Goal: Information Seeking & Learning: Compare options

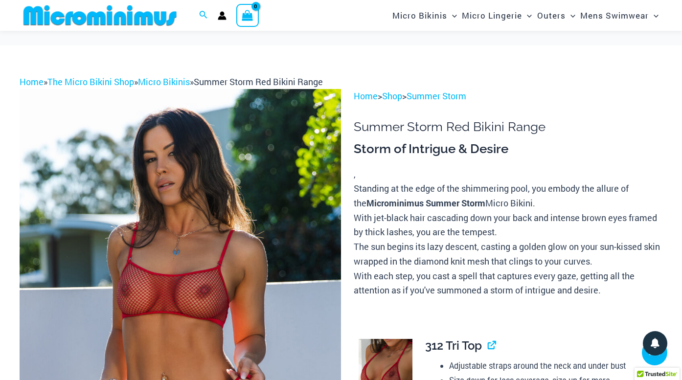
scroll to position [2513, 0]
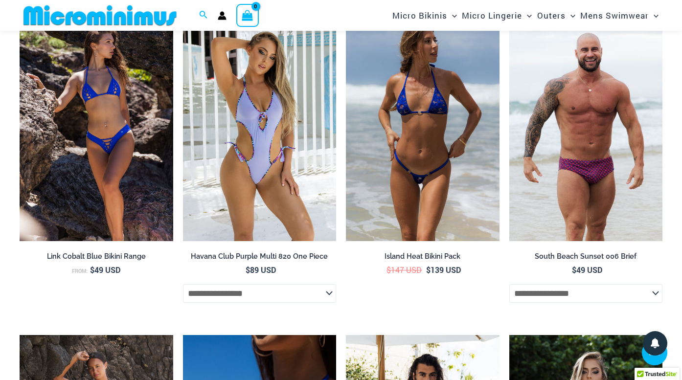
click at [443, 129] on img at bounding box center [423, 126] width 154 height 230
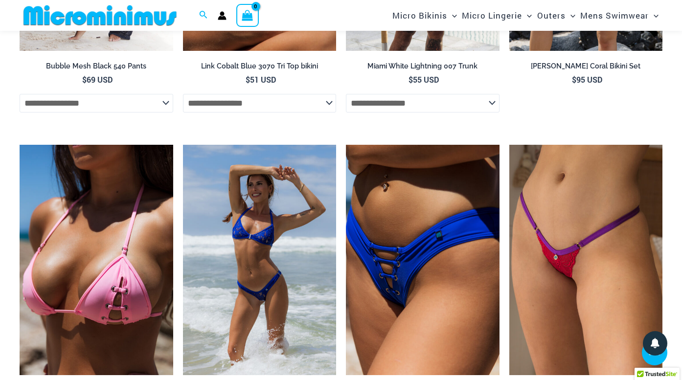
scroll to position [3059, 0]
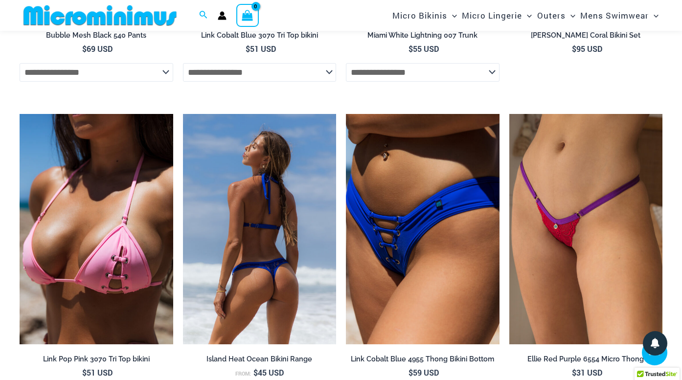
click at [262, 164] on img at bounding box center [260, 229] width 154 height 230
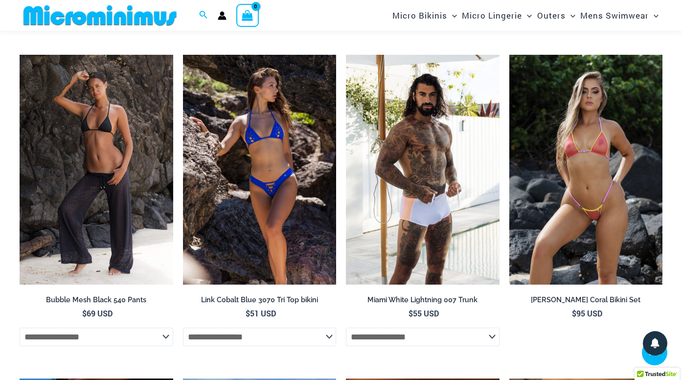
scroll to position [2792, 0]
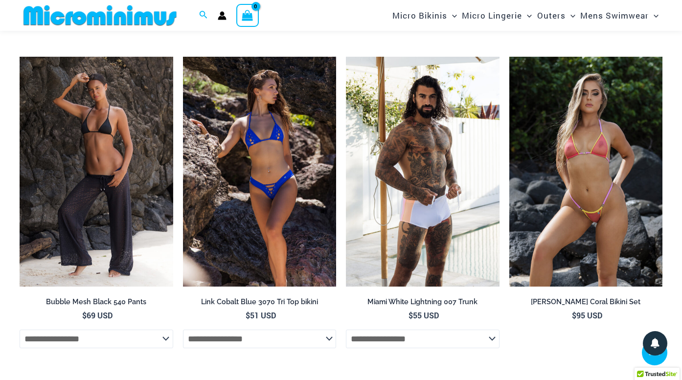
click at [220, 136] on img at bounding box center [260, 172] width 154 height 230
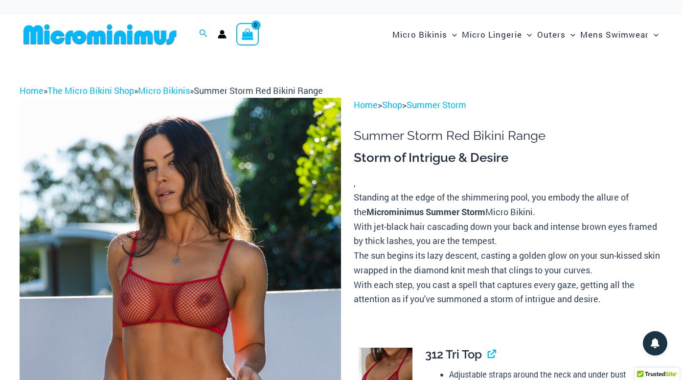
scroll to position [0, 0]
click at [148, 39] on img at bounding box center [100, 34] width 161 height 22
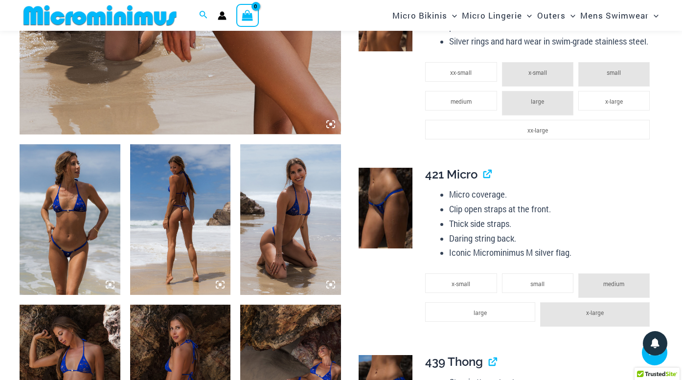
scroll to position [439, 0]
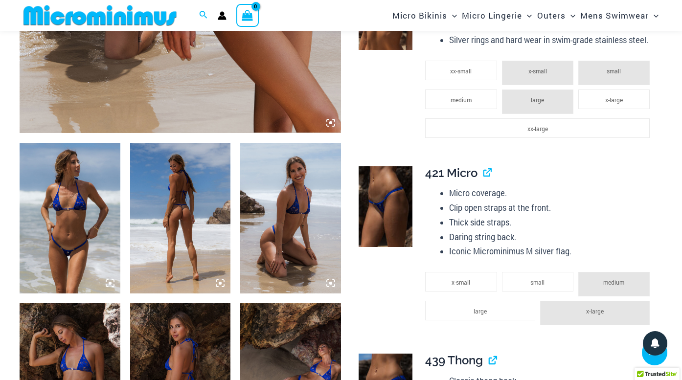
click at [171, 222] on img at bounding box center [180, 218] width 101 height 151
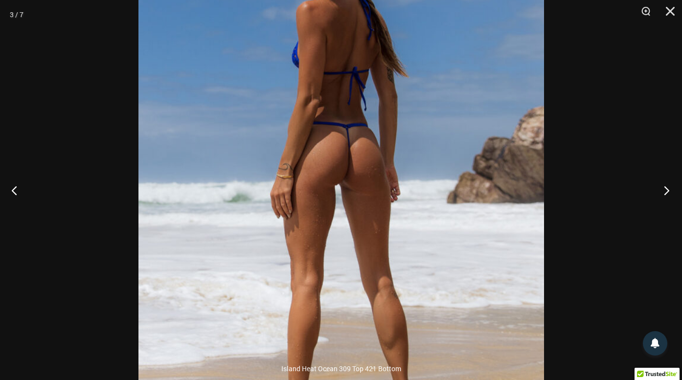
click at [665, 193] on button "Next" at bounding box center [664, 190] width 37 height 49
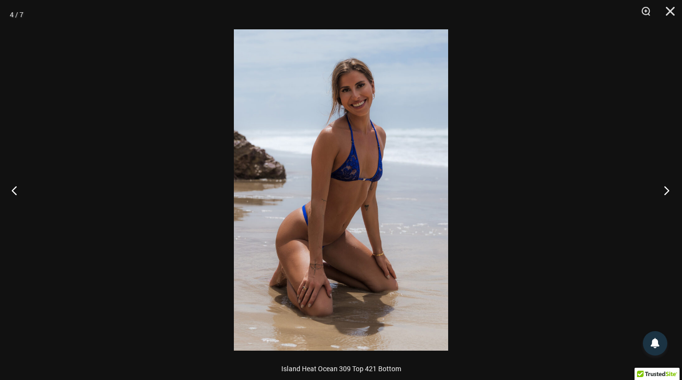
click at [665, 193] on button "Next" at bounding box center [664, 190] width 37 height 49
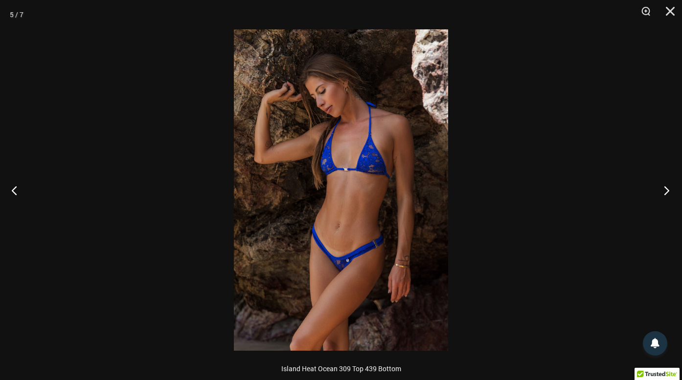
click at [665, 193] on button "Next" at bounding box center [664, 190] width 37 height 49
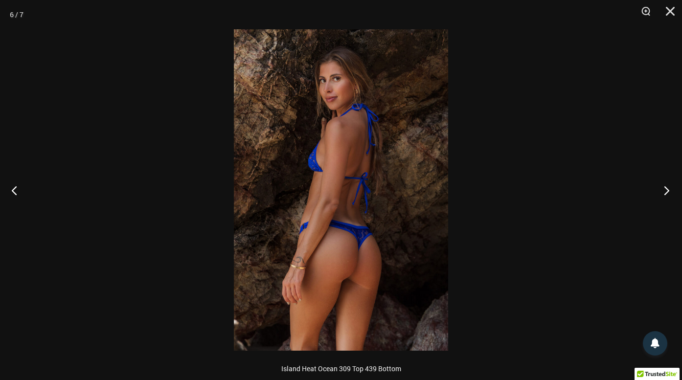
click at [665, 193] on button "Next" at bounding box center [664, 190] width 37 height 49
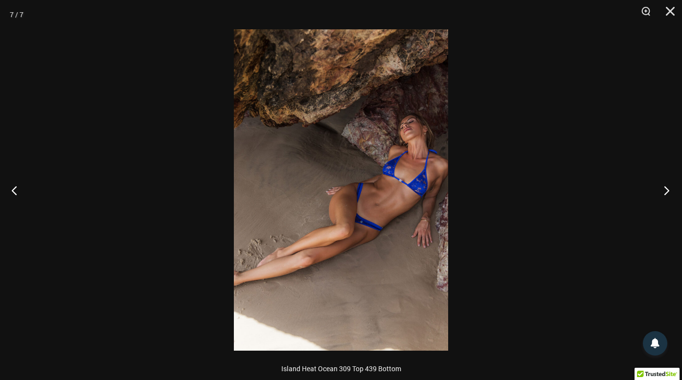
click at [665, 193] on button "Next" at bounding box center [664, 190] width 37 height 49
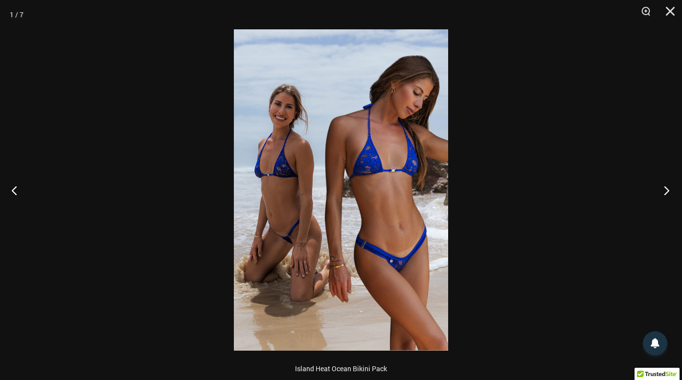
click at [665, 193] on button "Next" at bounding box center [664, 190] width 37 height 49
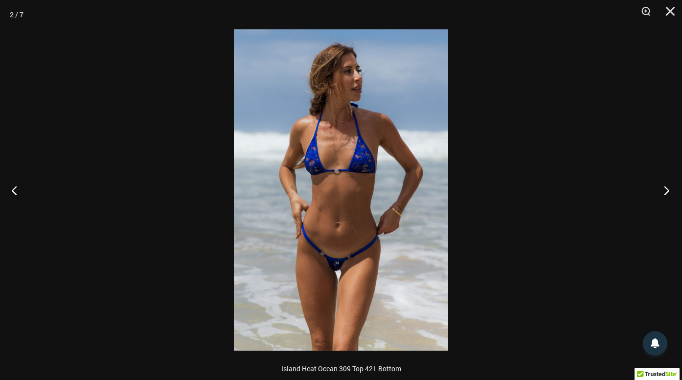
click at [665, 193] on button "Next" at bounding box center [664, 190] width 37 height 49
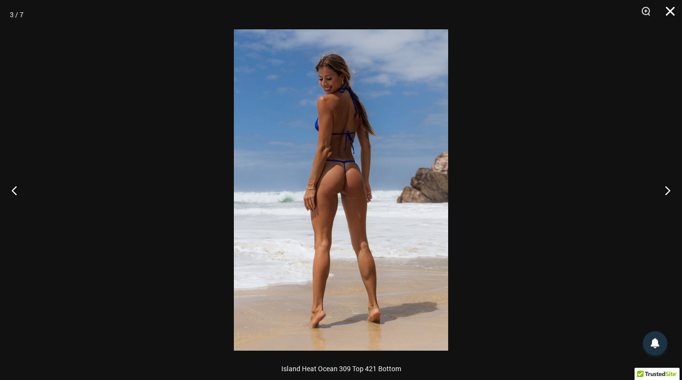
click at [670, 14] on button "Close" at bounding box center [667, 14] width 24 height 29
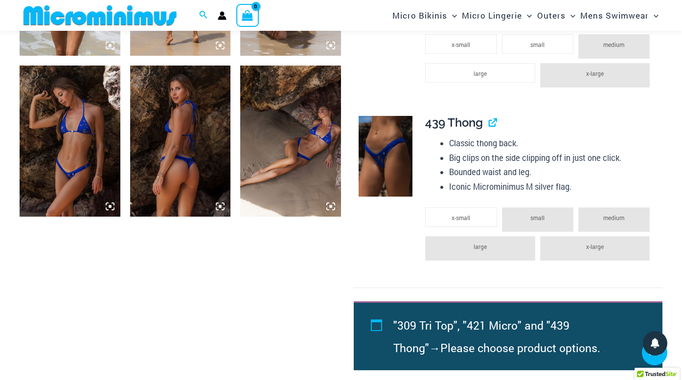
scroll to position [679, 0]
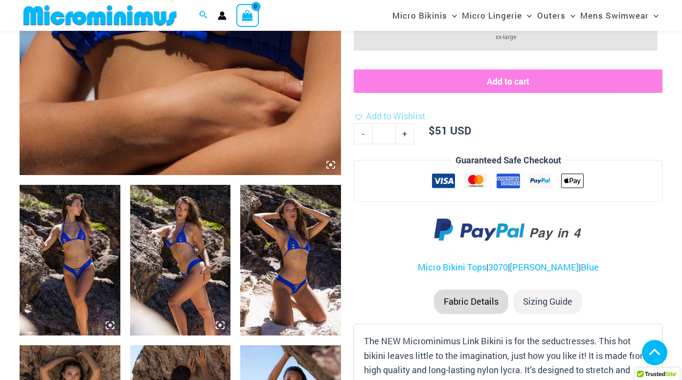
scroll to position [489, 0]
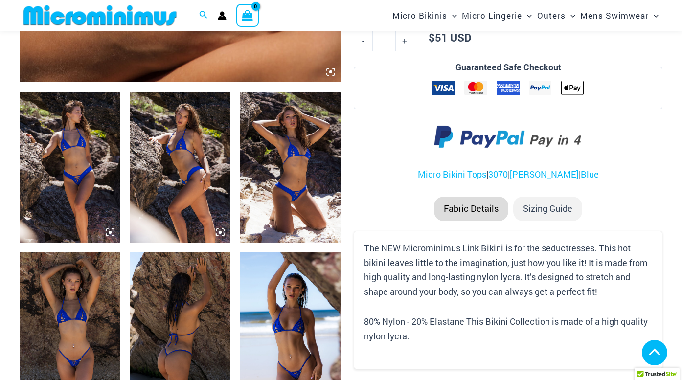
click at [112, 180] on img at bounding box center [70, 167] width 101 height 151
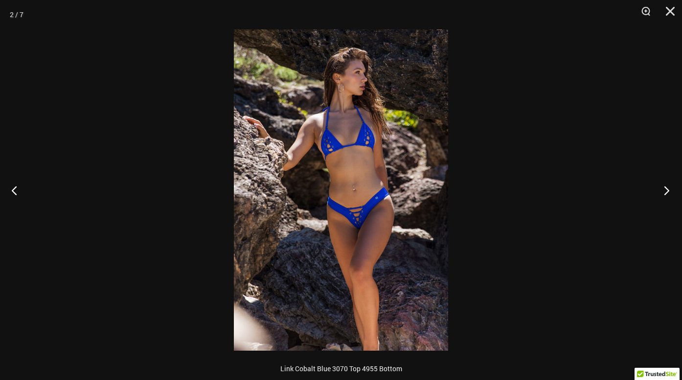
click at [668, 193] on button "Next" at bounding box center [664, 190] width 37 height 49
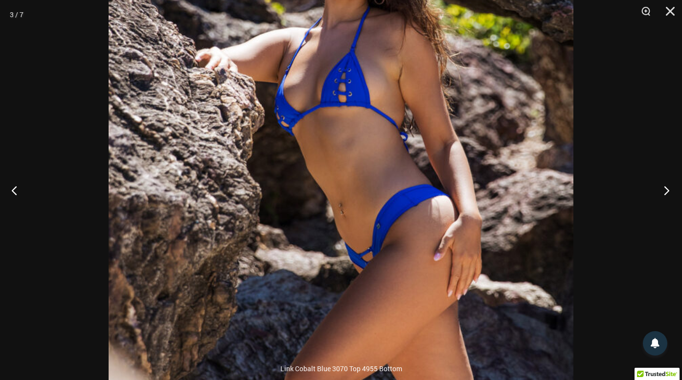
click at [666, 193] on button "Next" at bounding box center [664, 190] width 37 height 49
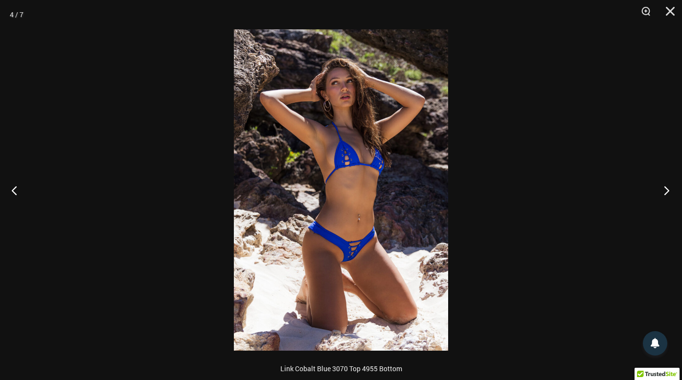
click at [666, 193] on button "Next" at bounding box center [664, 190] width 37 height 49
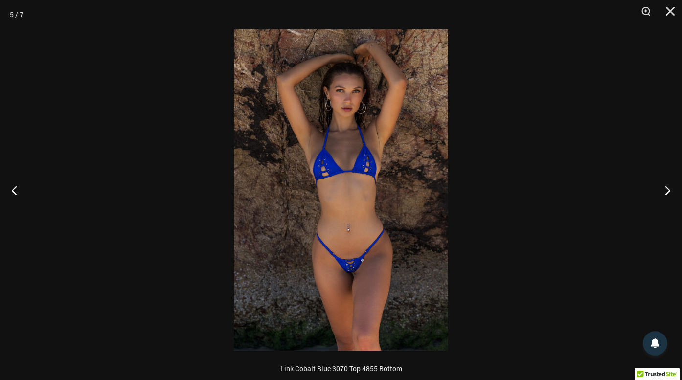
click at [349, 148] on img at bounding box center [341, 190] width 214 height 322
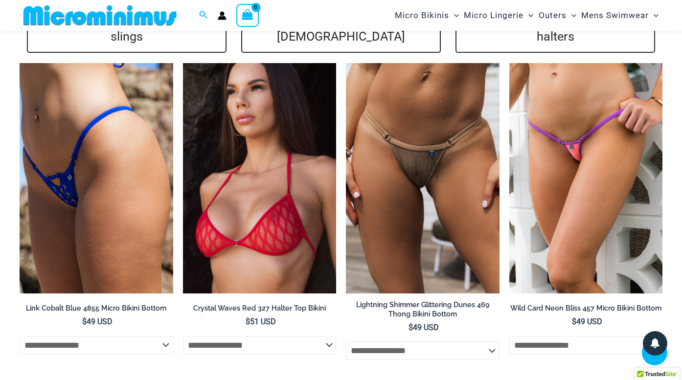
scroll to position [2256, 0]
